Goal: Task Accomplishment & Management: Complete application form

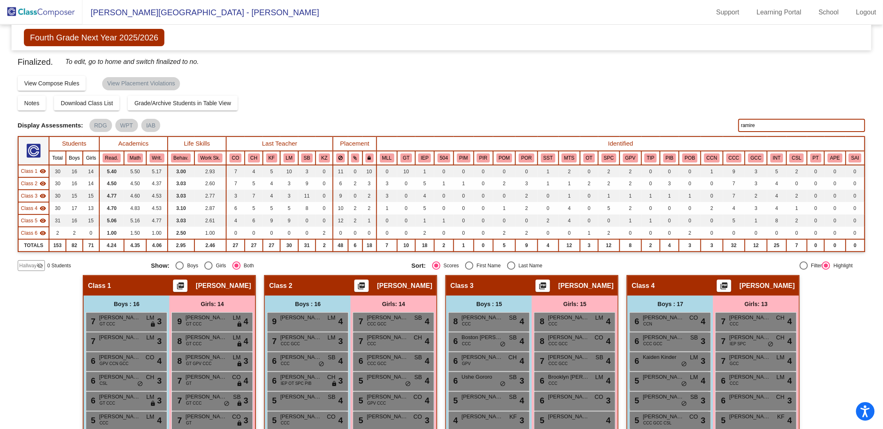
click at [758, 129] on input "ramire" at bounding box center [802, 125] width 127 height 13
type input "r"
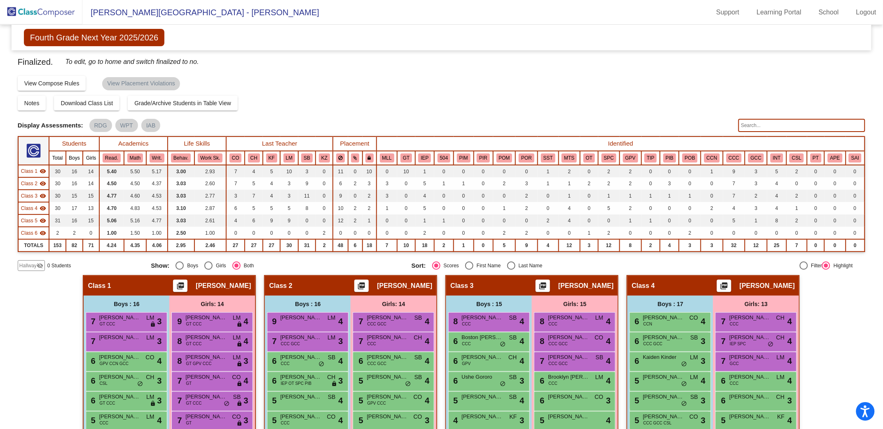
click at [40, 8] on img at bounding box center [41, 12] width 82 height 24
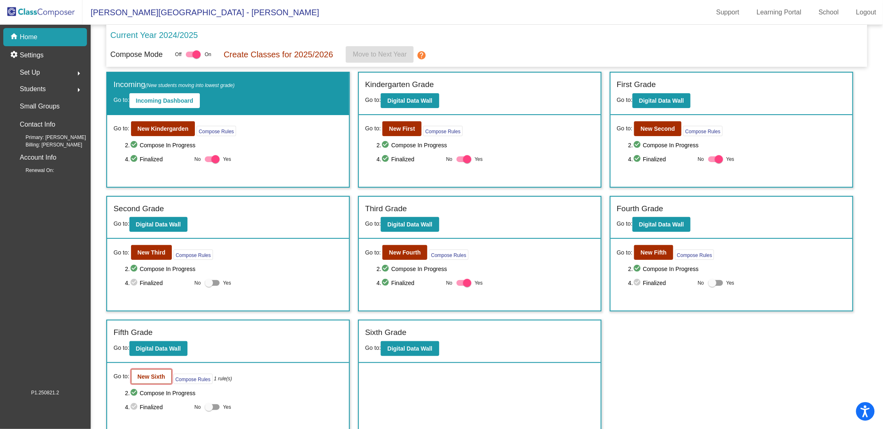
click at [147, 374] on b "New Sixth" at bounding box center [152, 376] width 28 height 7
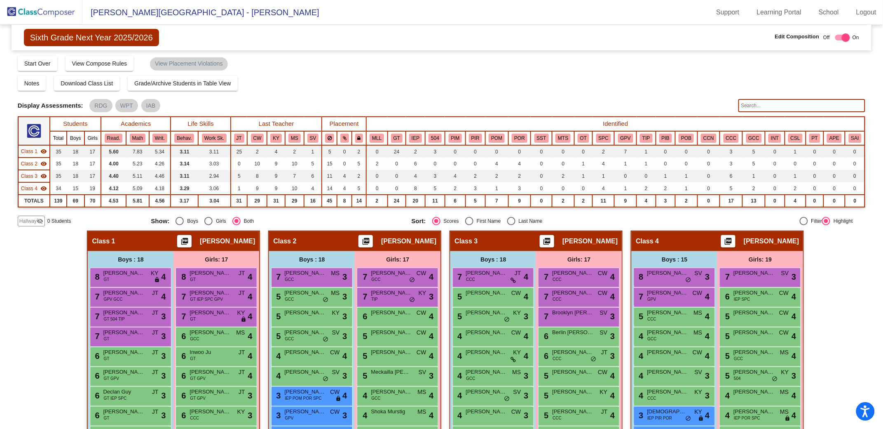
click at [35, 223] on span "Hallway" at bounding box center [27, 220] width 17 height 7
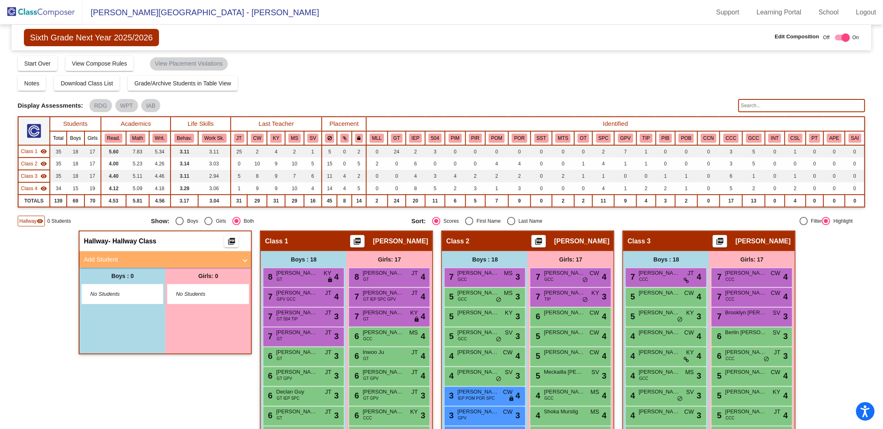
click at [110, 261] on mat-panel-title "Add Student" at bounding box center [160, 259] width 153 height 9
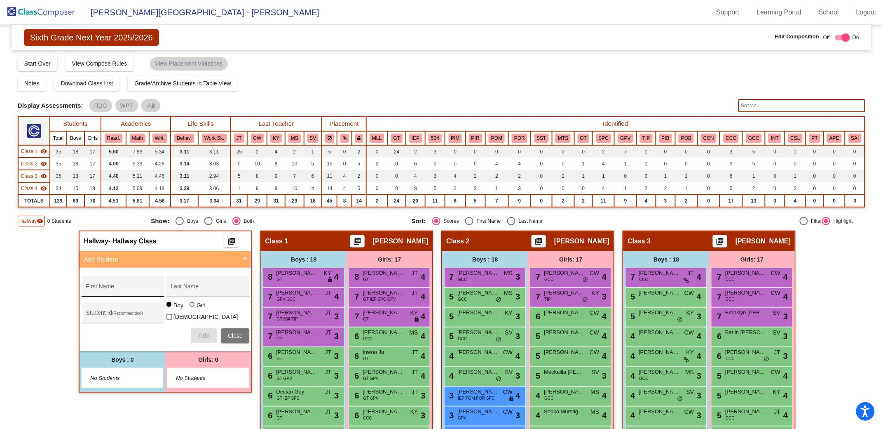
click at [106, 282] on div "First Name" at bounding box center [123, 288] width 74 height 17
type input "Charlotte"
type input "Yekrangi"
click at [190, 307] on div at bounding box center [192, 304] width 5 height 5
click at [193, 309] on input "Girl" at bounding box center [193, 308] width 0 height 0
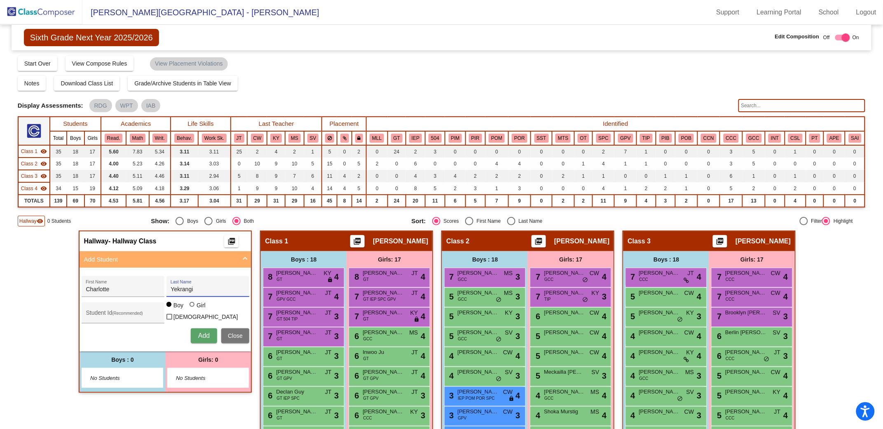
radio input "true"
click at [203, 333] on span "Add" at bounding box center [204, 335] width 12 height 7
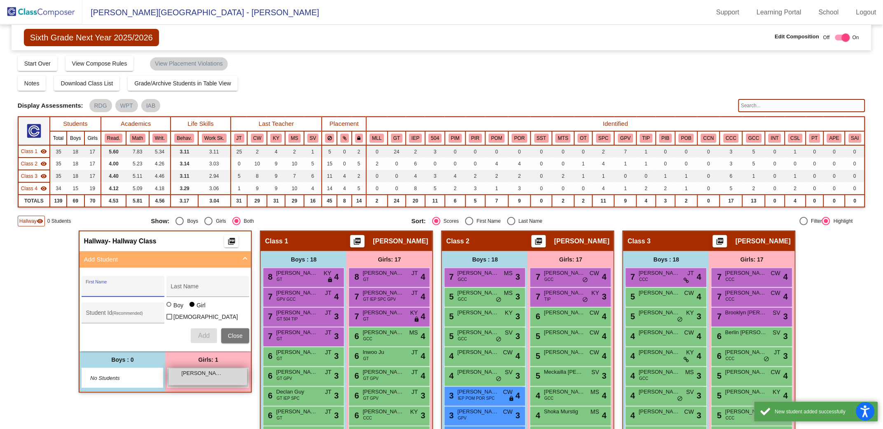
click at [210, 374] on span "[PERSON_NAME]" at bounding box center [201, 373] width 41 height 8
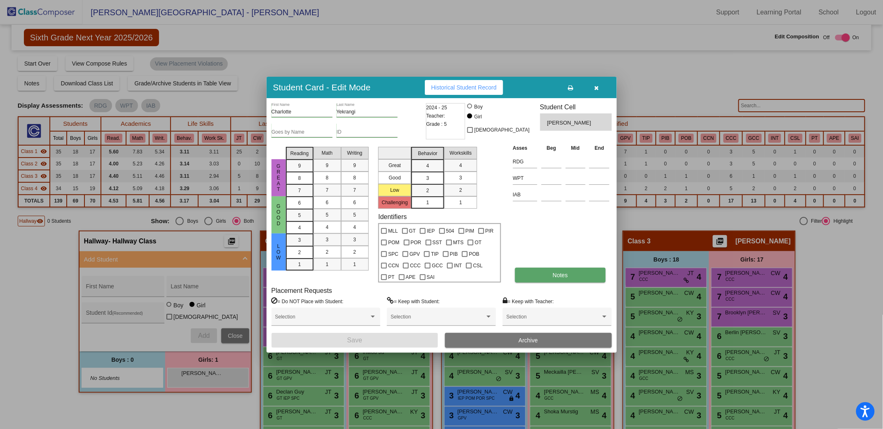
click at [569, 278] on button "Notes" at bounding box center [560, 275] width 91 height 15
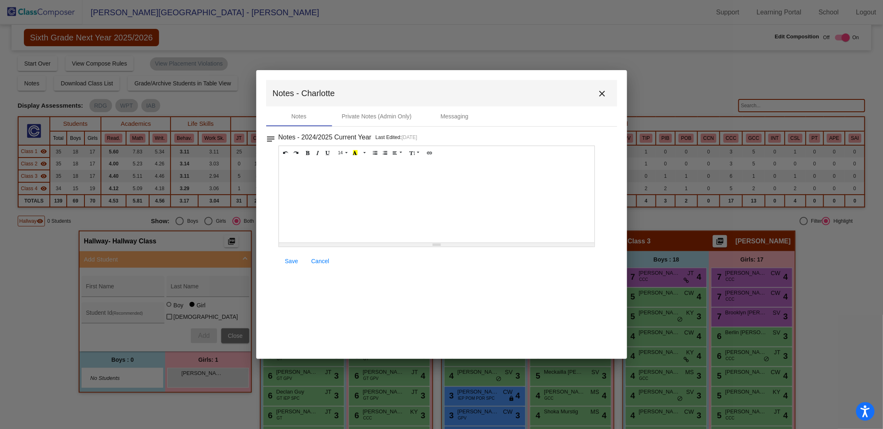
click at [315, 171] on div at bounding box center [437, 201] width 316 height 82
click at [290, 262] on span "Save" at bounding box center [291, 261] width 13 height 7
click at [606, 96] on mat-icon "close" at bounding box center [603, 94] width 10 height 10
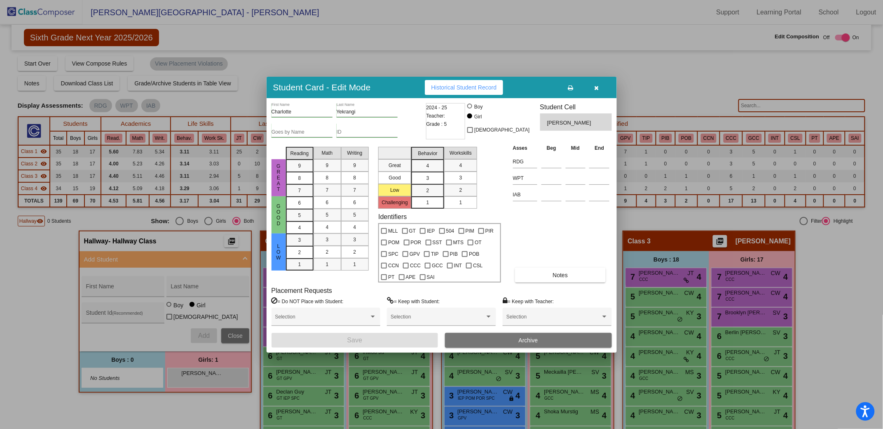
click at [599, 88] on icon "button" at bounding box center [597, 88] width 5 height 6
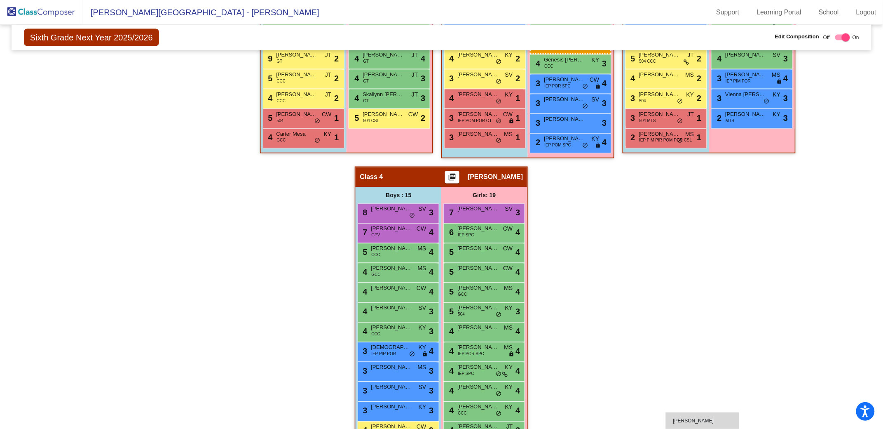
scroll to position [488, 0]
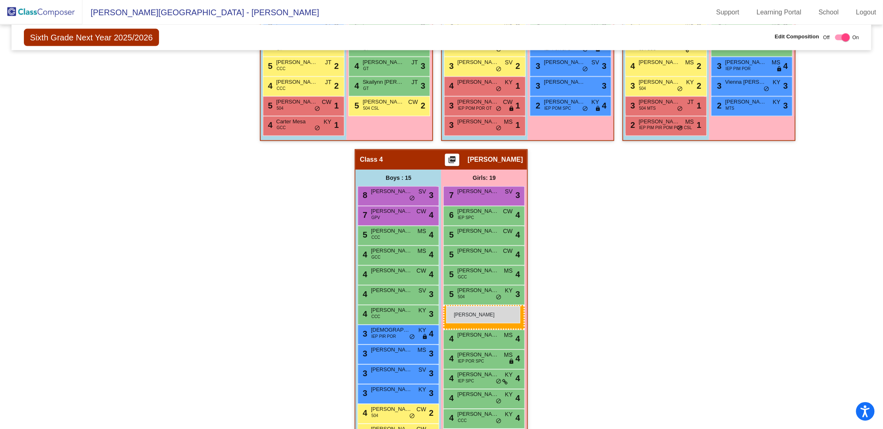
drag, startPoint x: 210, startPoint y: 196, endPoint x: 446, endPoint y: 306, distance: 260.8
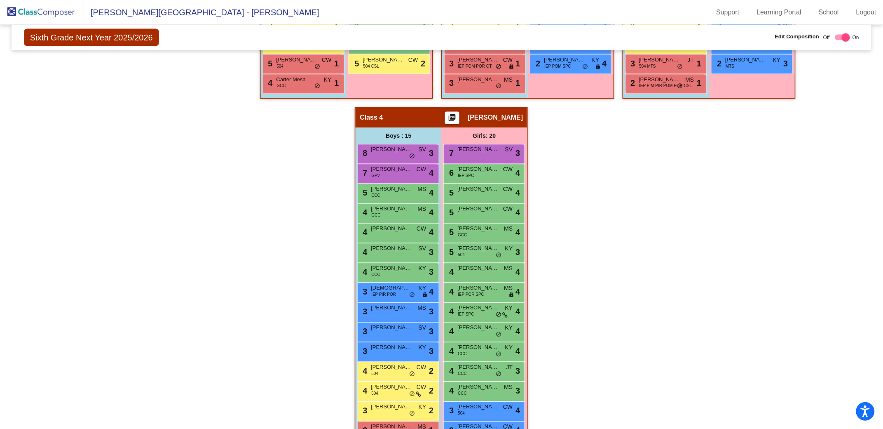
scroll to position [476, 0]
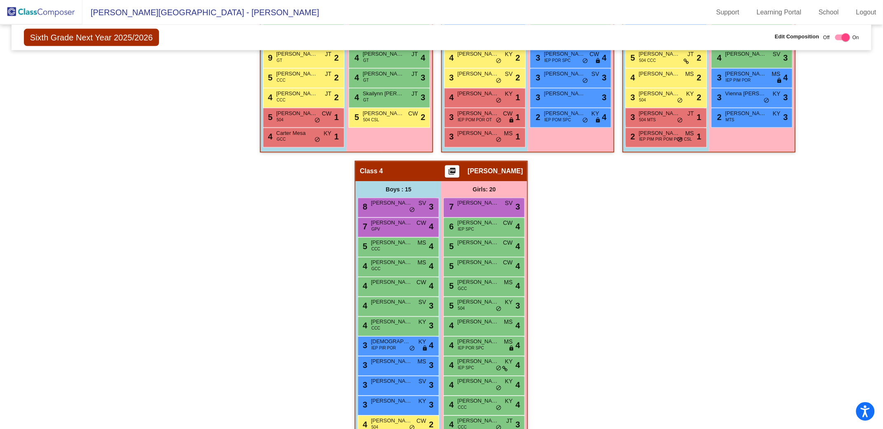
click at [68, 16] on img at bounding box center [41, 12] width 82 height 24
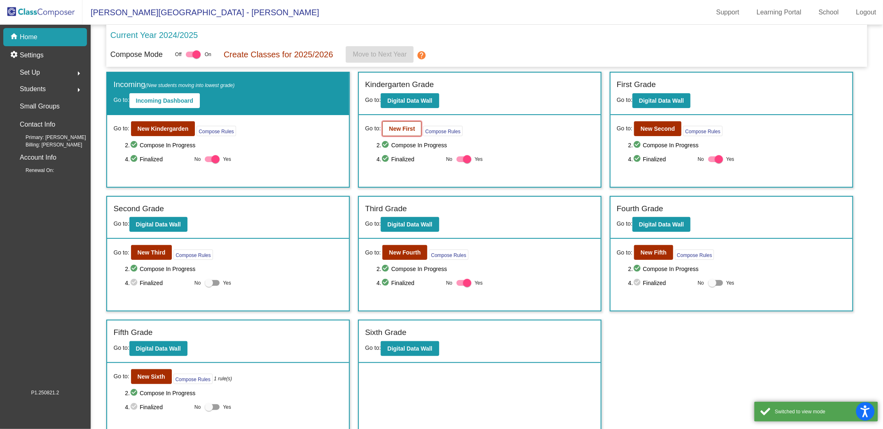
click at [411, 127] on b "New First" at bounding box center [402, 128] width 26 height 7
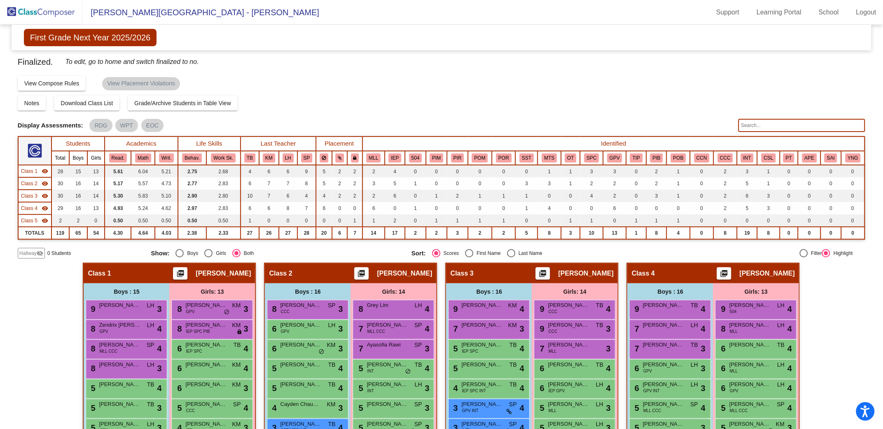
click at [29, 255] on span "Hallway" at bounding box center [27, 252] width 17 height 7
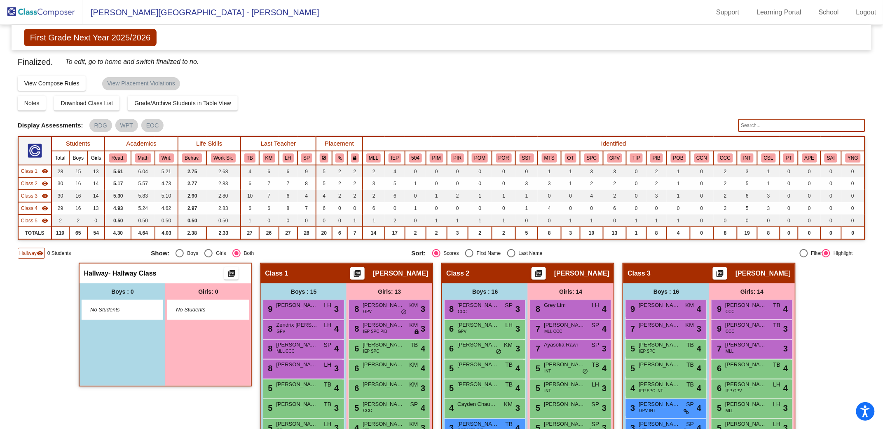
click at [32, 12] on img at bounding box center [41, 12] width 82 height 24
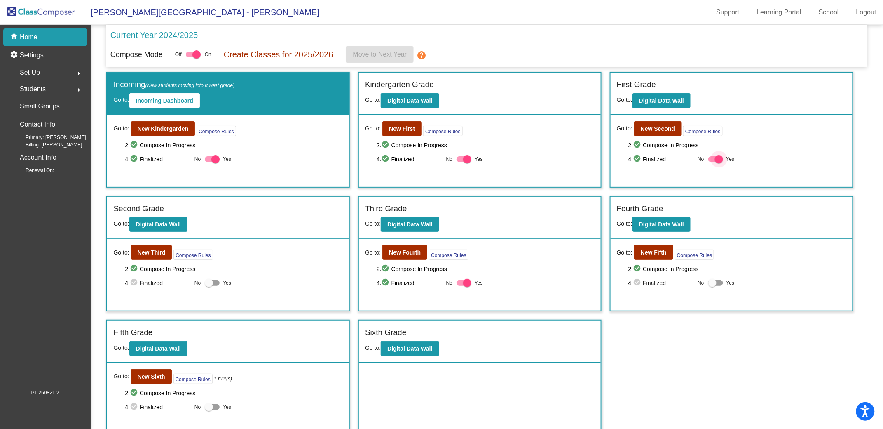
click at [717, 160] on div at bounding box center [719, 159] width 8 height 8
click at [713, 162] on input "Yes" at bounding box center [712, 162] width 0 height 0
checkbox input "false"
click at [467, 159] on div at bounding box center [467, 159] width 8 height 8
click at [461, 162] on input "Yes" at bounding box center [461, 162] width 0 height 0
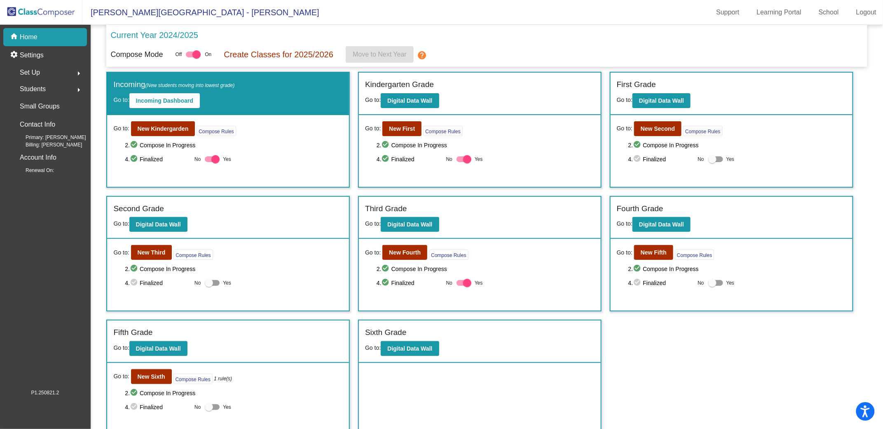
checkbox input "false"
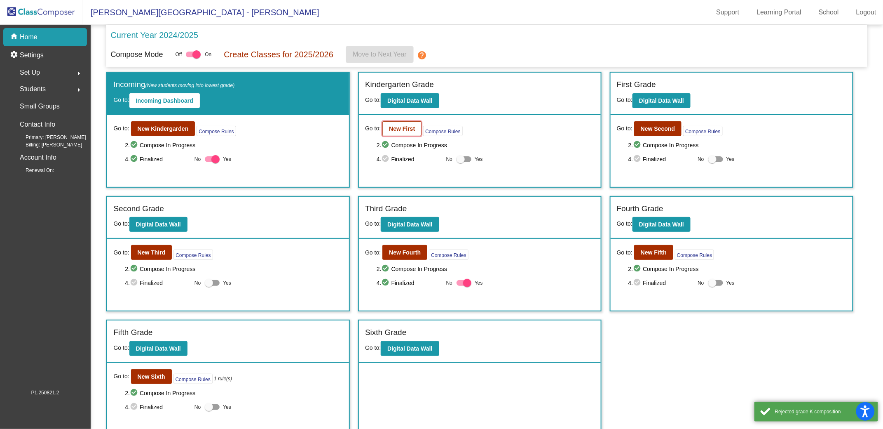
click at [410, 131] on b "New First" at bounding box center [402, 128] width 26 height 7
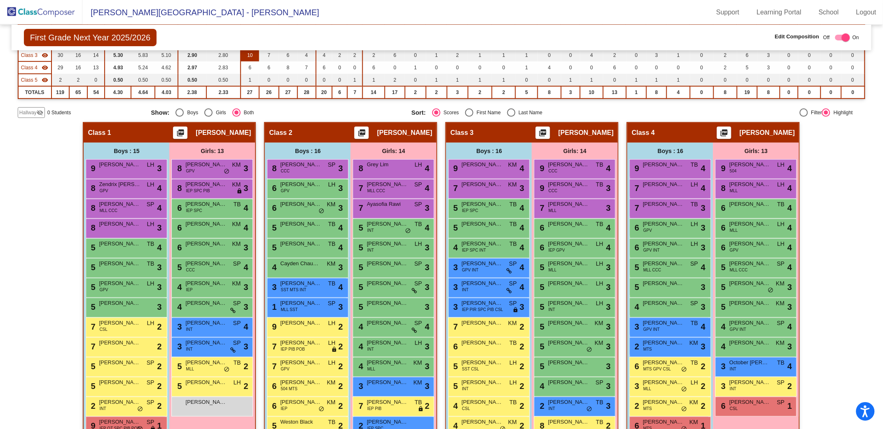
scroll to position [130, 0]
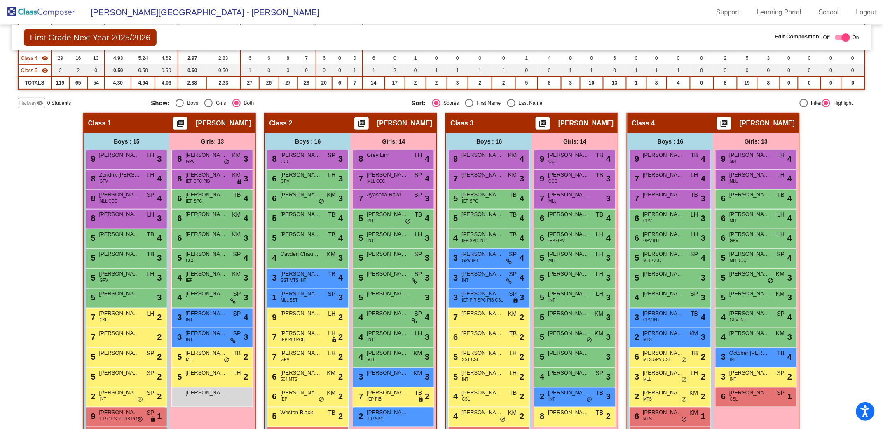
click at [25, 104] on span "Hallway" at bounding box center [27, 102] width 17 height 7
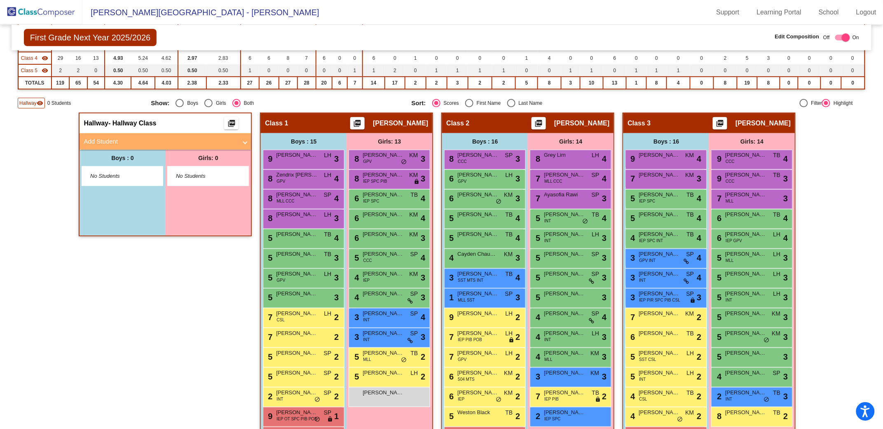
click at [130, 142] on mat-panel-title "Add Student" at bounding box center [160, 141] width 153 height 9
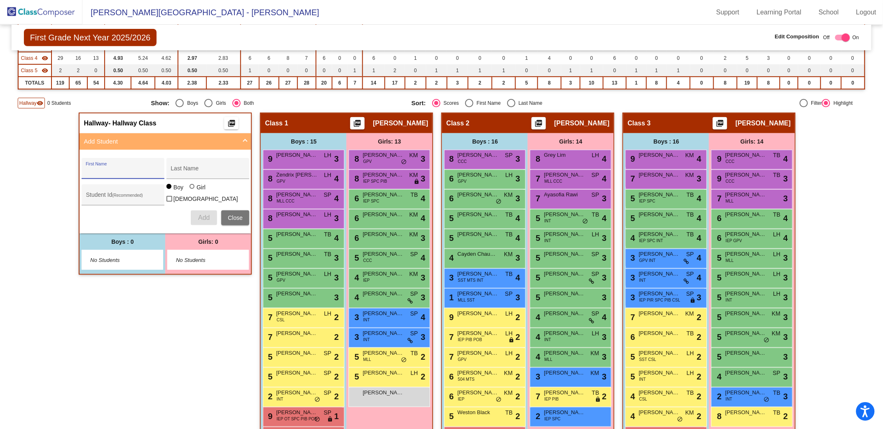
click at [131, 169] on input "First Name" at bounding box center [123, 171] width 74 height 7
type input "[PERSON_NAME]"
click at [230, 169] on input "Last Name" at bounding box center [208, 171] width 74 height 7
type input "Yekrangi"
click at [204, 214] on span "Add" at bounding box center [204, 217] width 12 height 7
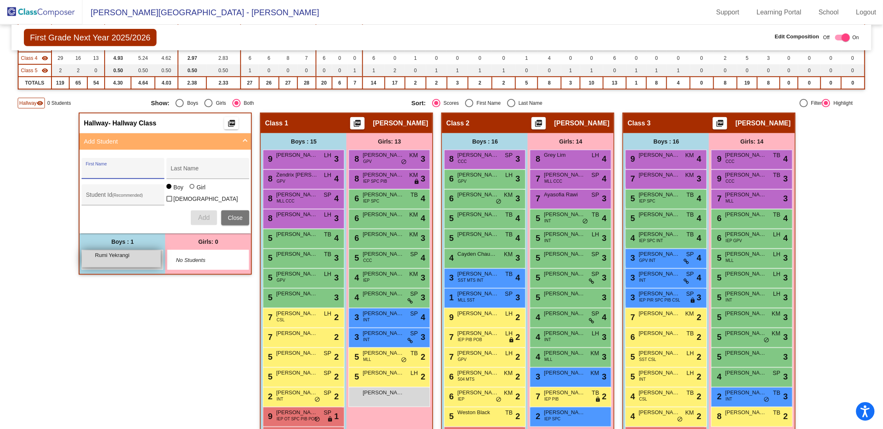
click at [129, 259] on div "Rumi Yekrangi lock do_not_disturb_alt" at bounding box center [121, 258] width 79 height 17
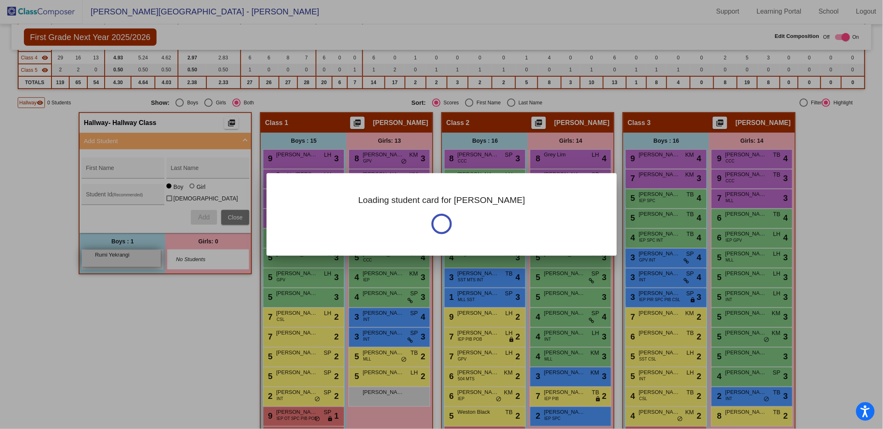
scroll to position [0, 0]
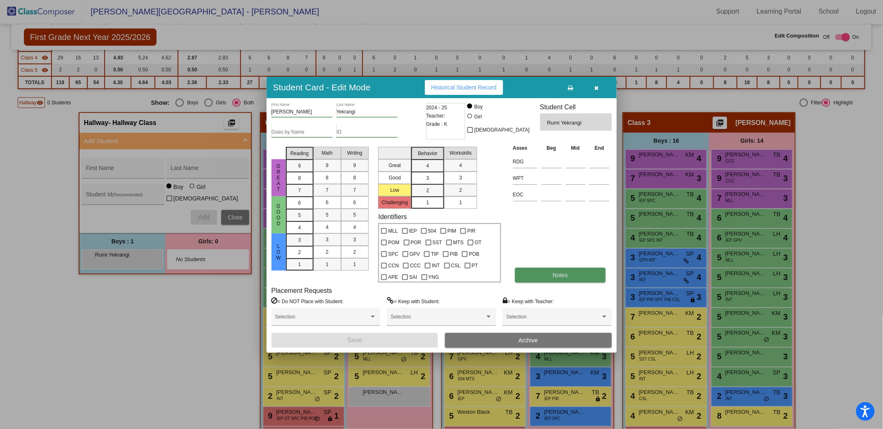
click at [546, 273] on button "Notes" at bounding box center [560, 275] width 91 height 15
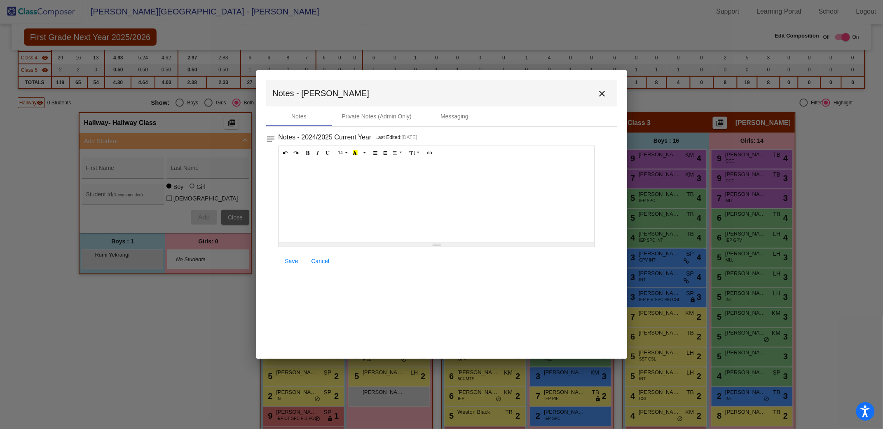
click at [414, 193] on div at bounding box center [437, 201] width 316 height 82
click at [295, 256] on link "Save" at bounding box center [292, 261] width 26 height 15
click at [602, 93] on mat-icon "close" at bounding box center [603, 94] width 10 height 10
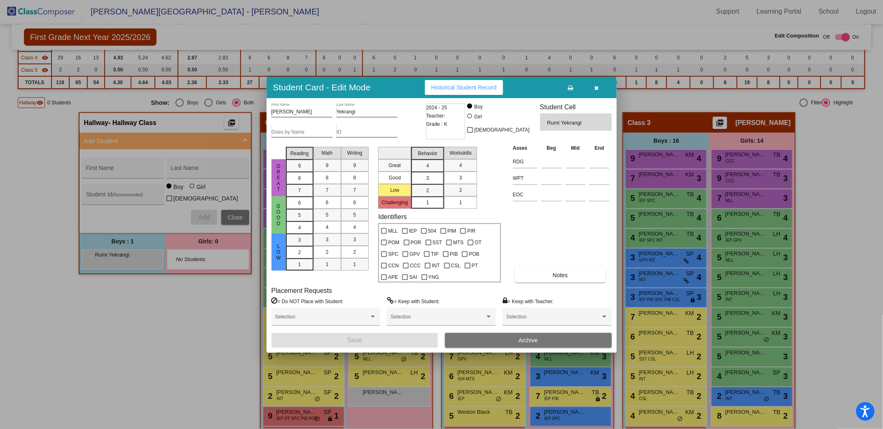
click at [596, 87] on icon "button" at bounding box center [597, 88] width 5 height 6
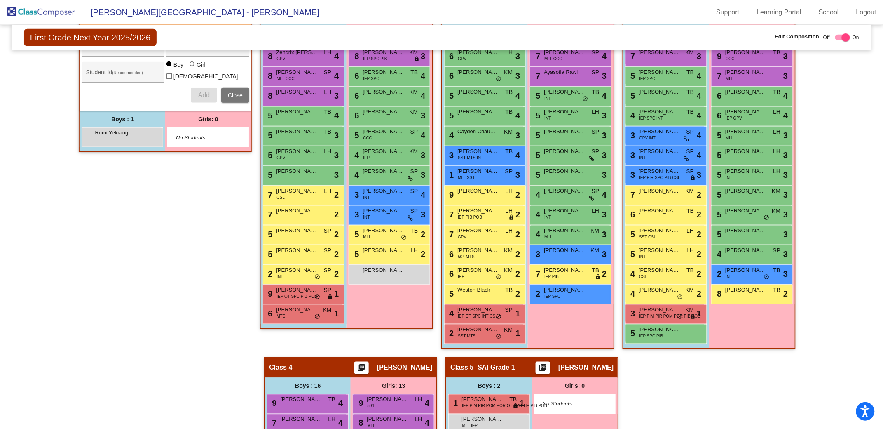
scroll to position [214, 0]
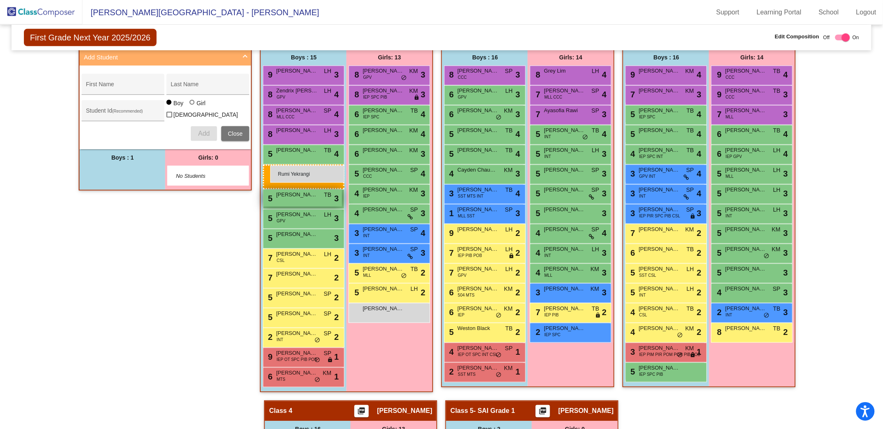
drag, startPoint x: 115, startPoint y: 172, endPoint x: 271, endPoint y: 166, distance: 155.5
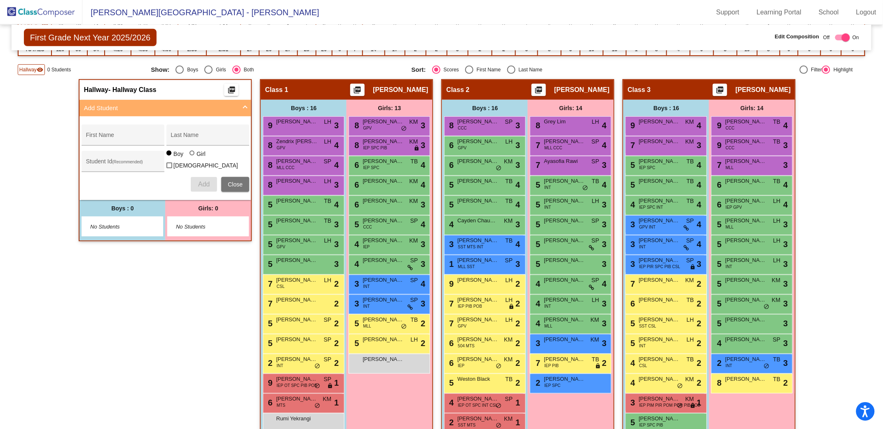
scroll to position [149, 0]
